Goal: Obtain resource: Obtain resource

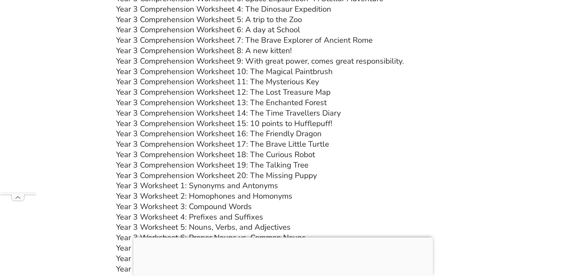
scroll to position [2058, 0]
drag, startPoint x: 239, startPoint y: 60, endPoint x: 202, endPoint y: 62, distance: 37.4
click at [202, 62] on link "Year 3 Comprehension Worksheet 9: With great power, comes great responsibility." at bounding box center [260, 61] width 288 height 10
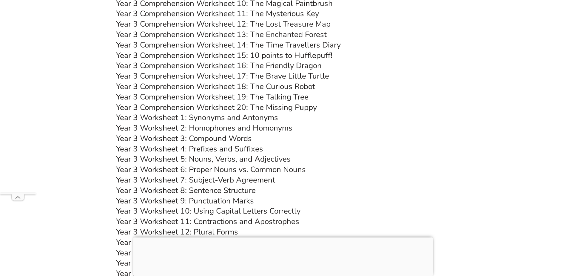
scroll to position [2148, 0]
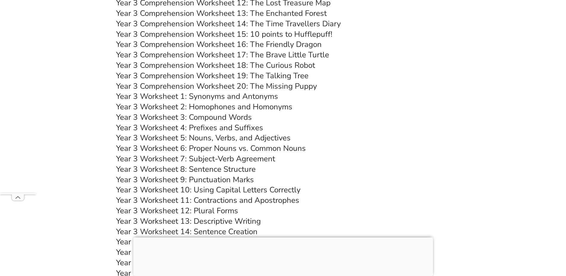
click at [221, 94] on link "Year 3 Worksheet 1: Synonyms and Antonyms" at bounding box center [197, 96] width 162 height 10
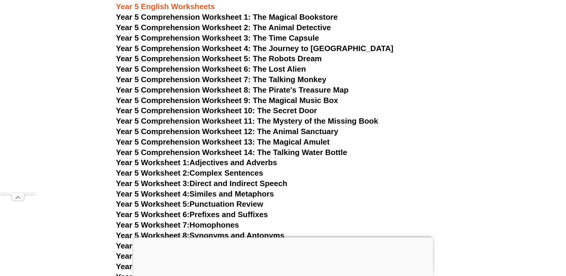
scroll to position [2899, 0]
click at [241, 86] on span "Year 5 Comprehension Worksheet 8: The Pirate's Treasure Map" at bounding box center [232, 89] width 233 height 9
click at [223, 164] on link "Year 5 Worksheet 1: Adjectives and Adverbs" at bounding box center [196, 161] width 161 height 9
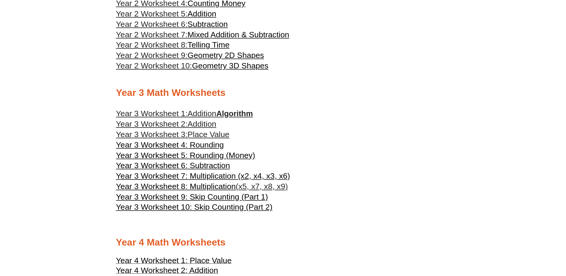
scroll to position [612, 0]
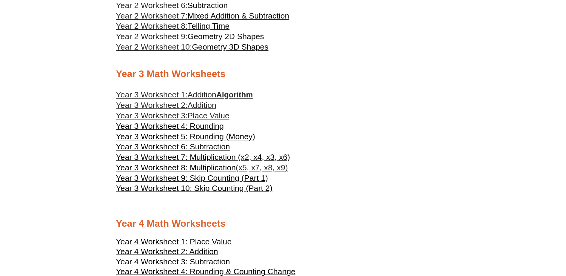
click at [192, 164] on span "Year 3 Worksheet 8: Multiplication" at bounding box center [176, 167] width 120 height 9
